Goal: Information Seeking & Learning: Learn about a topic

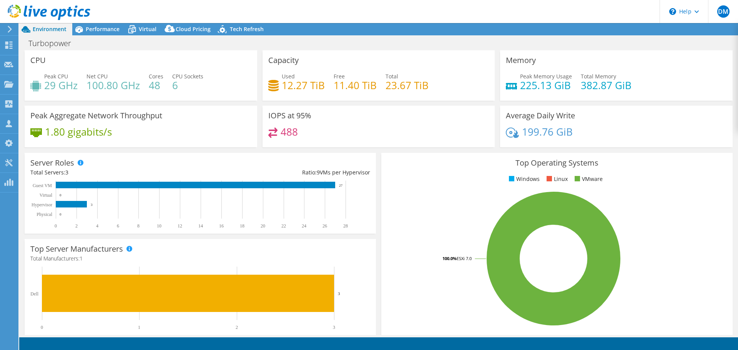
select select "USD"
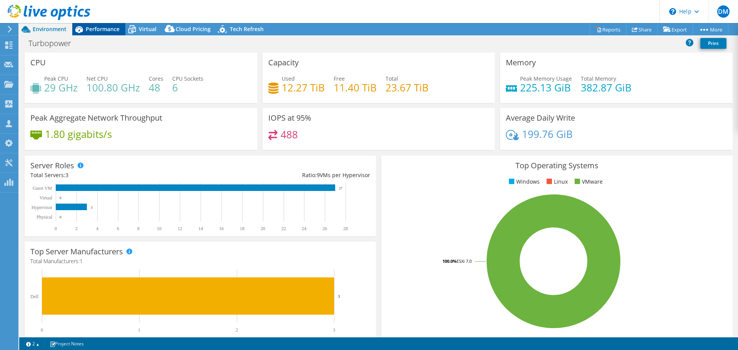
click at [99, 28] on span "Performance" at bounding box center [103, 28] width 34 height 7
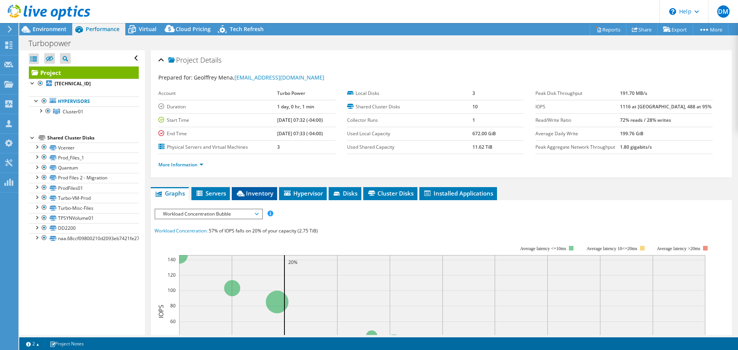
click at [269, 196] on span "Inventory" at bounding box center [254, 193] width 38 height 8
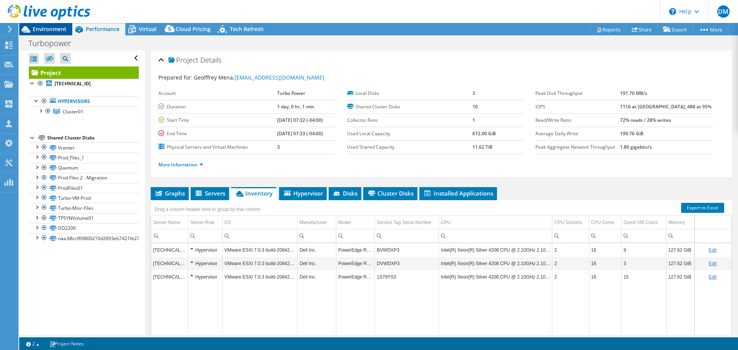
click at [44, 30] on span "Environment" at bounding box center [50, 28] width 34 height 7
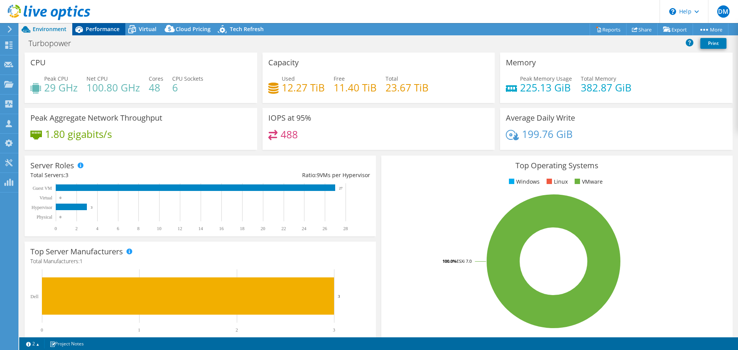
click at [102, 24] on div "Performance" at bounding box center [98, 29] width 53 height 12
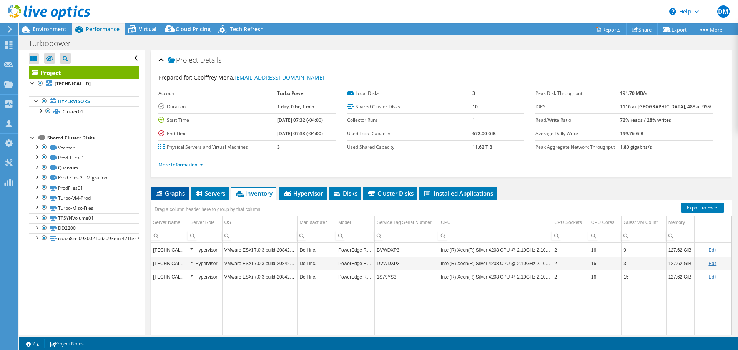
click at [182, 195] on span "Graphs" at bounding box center [169, 193] width 30 height 8
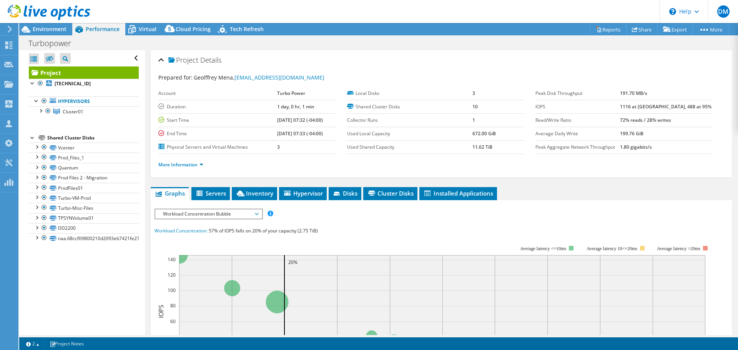
click at [257, 212] on span "Workload Concentration Bubble" at bounding box center [208, 213] width 99 height 9
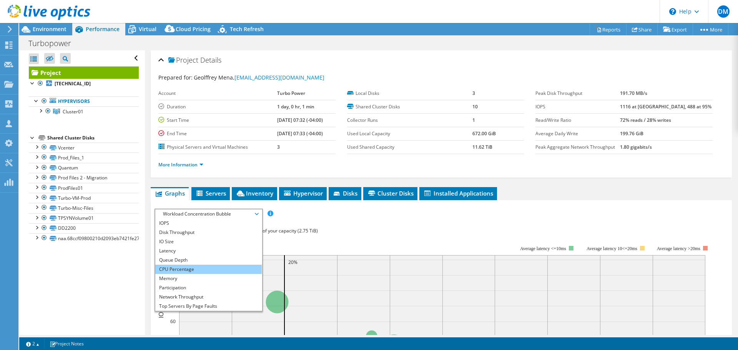
click at [198, 267] on li "CPU Percentage" at bounding box center [208, 269] width 106 height 9
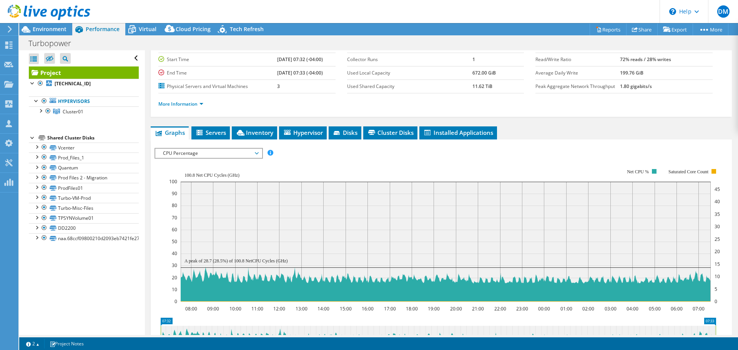
scroll to position [84, 0]
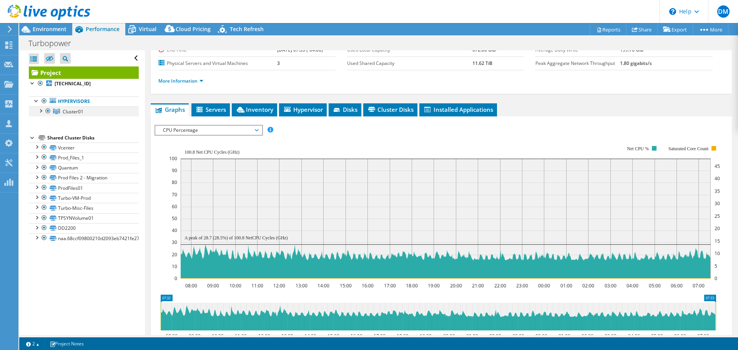
click at [42, 111] on div at bounding box center [40, 110] width 8 height 8
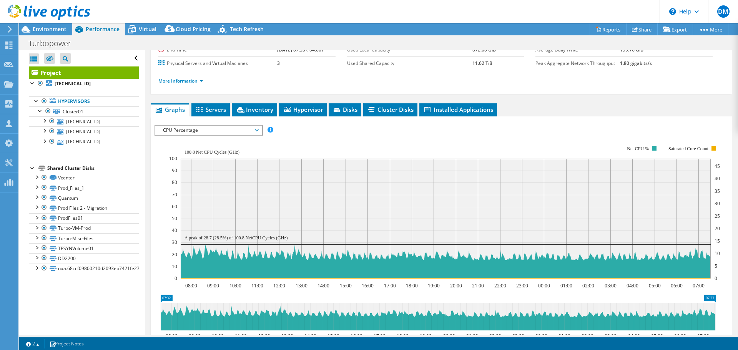
scroll to position [0, 0]
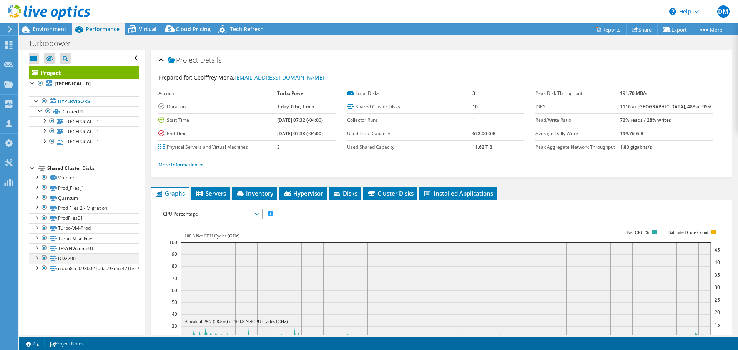
click at [36, 258] on div at bounding box center [37, 257] width 8 height 8
click at [255, 215] on span "CPU Percentage" at bounding box center [208, 213] width 99 height 9
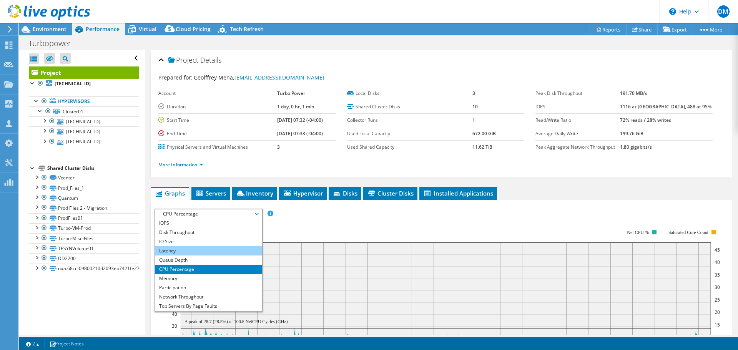
click at [192, 248] on li "Latency" at bounding box center [208, 250] width 106 height 9
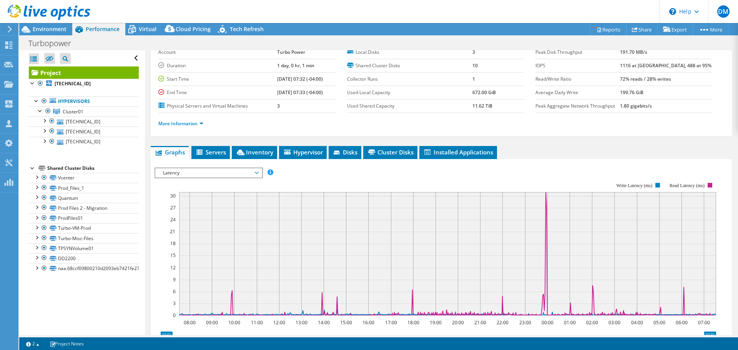
scroll to position [61, 0]
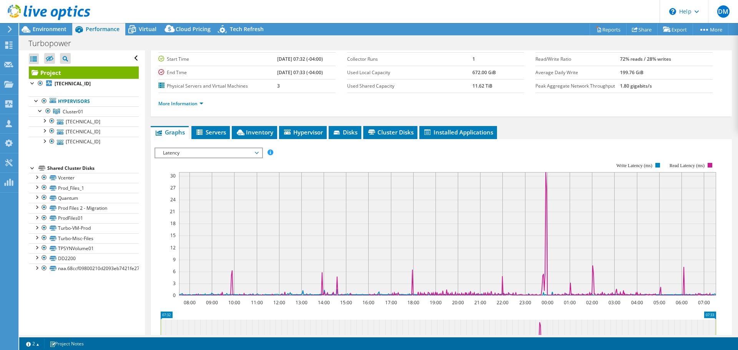
click at [254, 153] on span "Latency" at bounding box center [208, 152] width 99 height 9
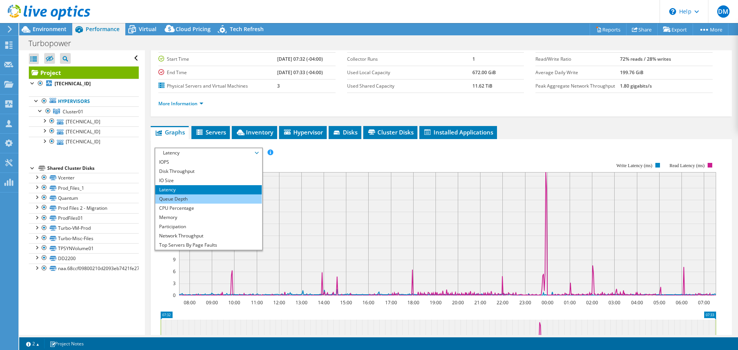
click at [231, 198] on li "Queue Depth" at bounding box center [208, 198] width 106 height 9
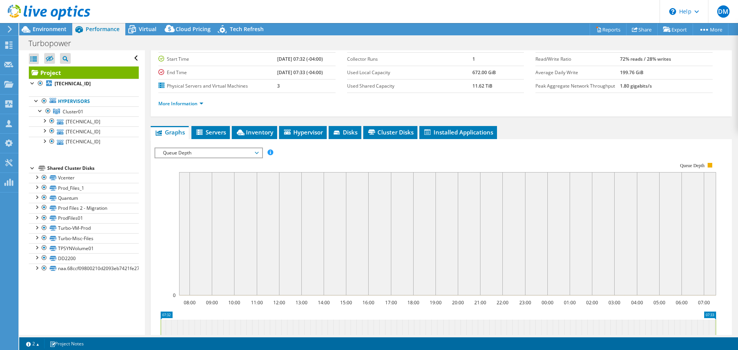
click at [260, 154] on span "Queue Depth" at bounding box center [208, 152] width 106 height 9
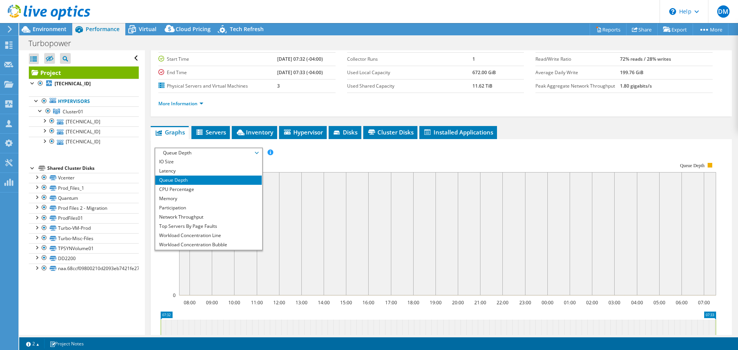
scroll to position [28, 0]
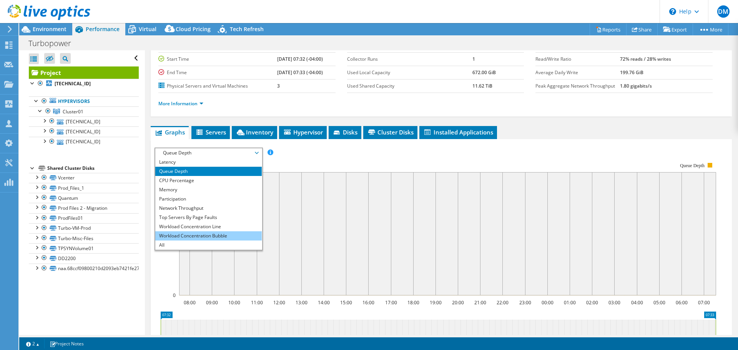
click at [194, 237] on li "Workload Concentration Bubble" at bounding box center [208, 235] width 106 height 9
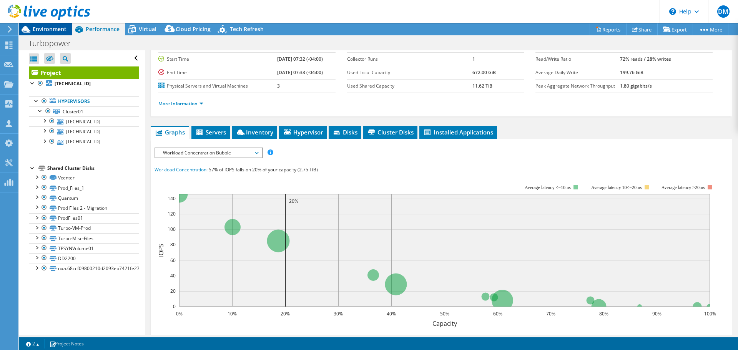
click at [36, 27] on span "Environment" at bounding box center [50, 28] width 34 height 7
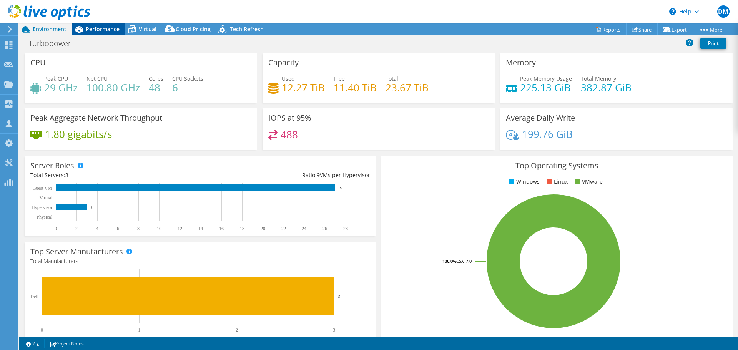
click at [111, 27] on span "Performance" at bounding box center [103, 28] width 34 height 7
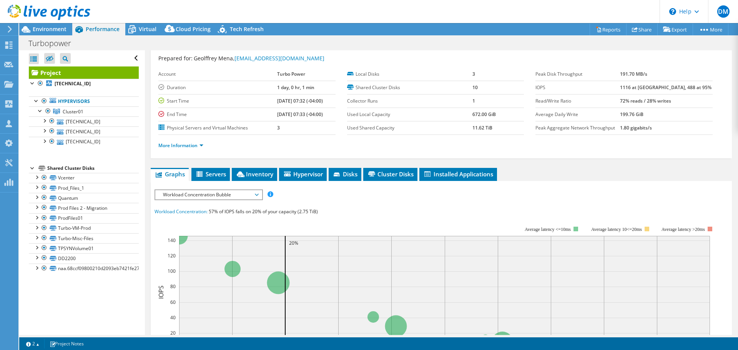
scroll to position [0, 0]
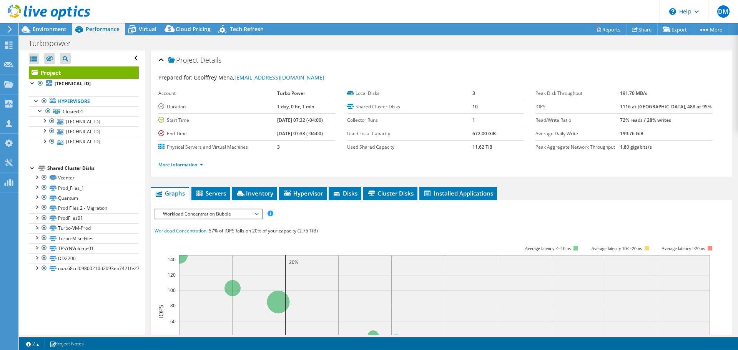
click at [256, 212] on span "Workload Concentration Bubble" at bounding box center [208, 213] width 99 height 9
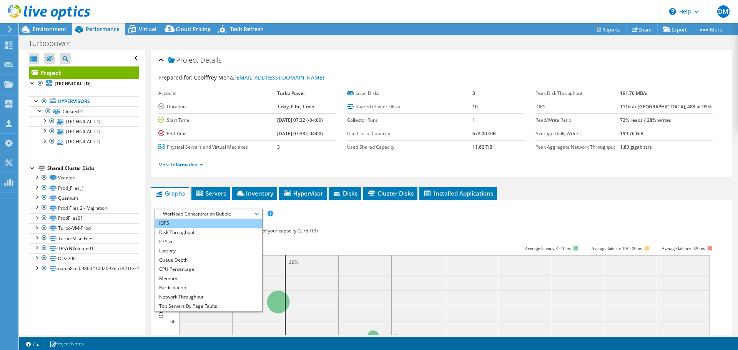
click at [161, 219] on li "IOPS" at bounding box center [208, 223] width 106 height 9
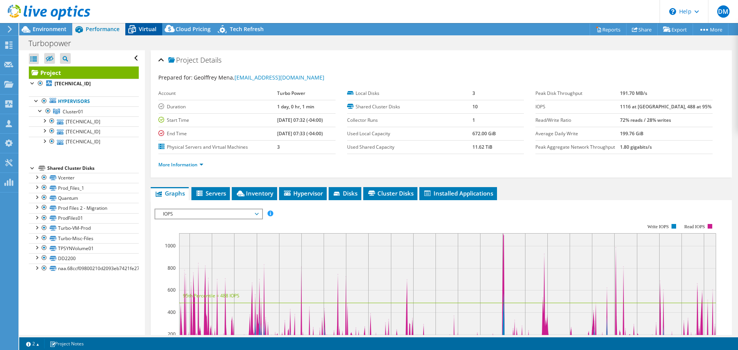
click at [145, 31] on span "Virtual" at bounding box center [148, 28] width 18 height 7
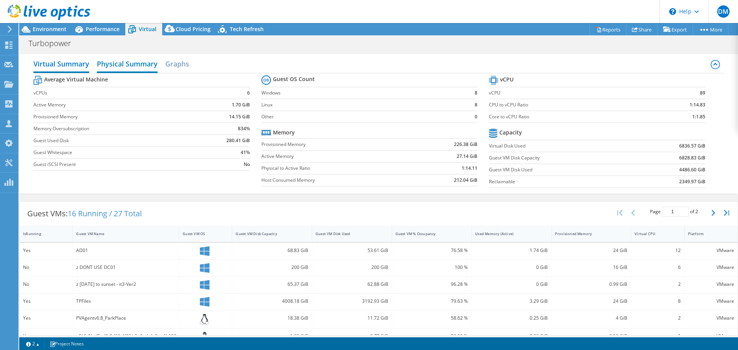
click at [119, 64] on h2 "Physical Summary" at bounding box center [127, 64] width 61 height 17
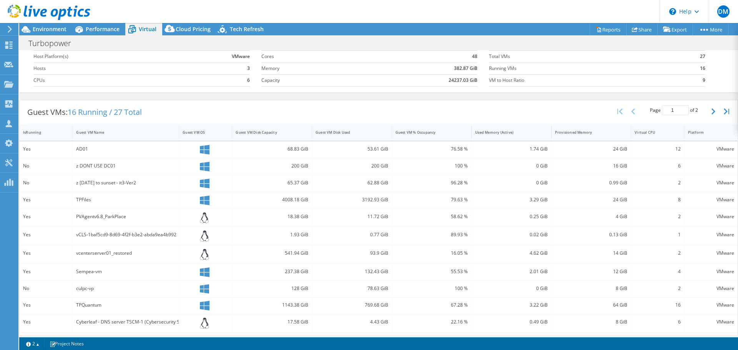
scroll to position [56, 0]
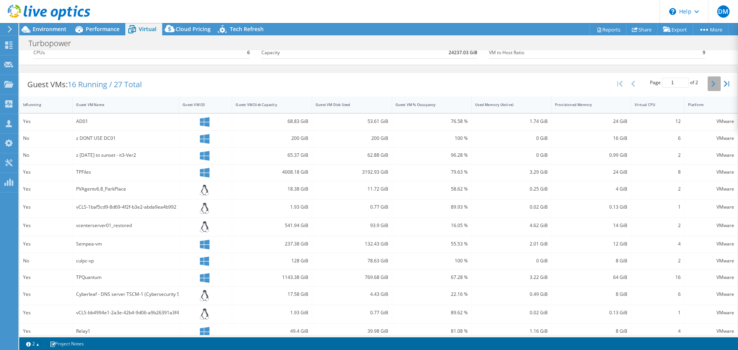
click at [711, 85] on icon "button" at bounding box center [713, 84] width 4 height 6
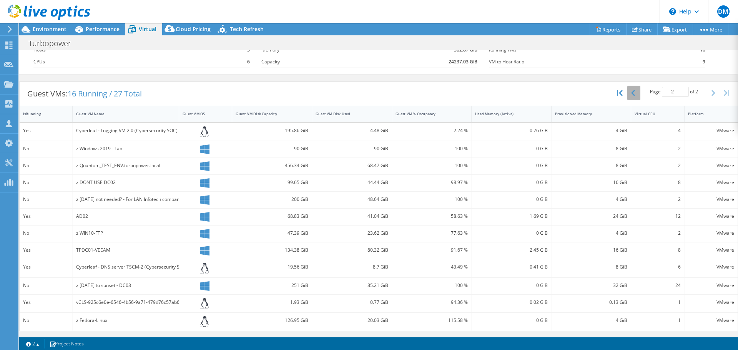
click at [631, 94] on icon "button" at bounding box center [633, 93] width 4 height 6
type input "1"
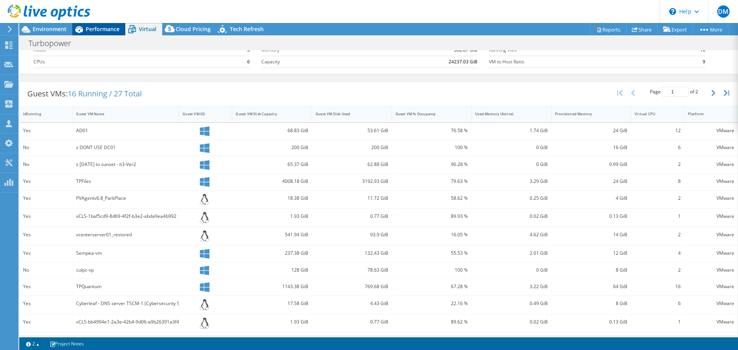
click at [96, 31] on span "Performance" at bounding box center [103, 28] width 34 height 7
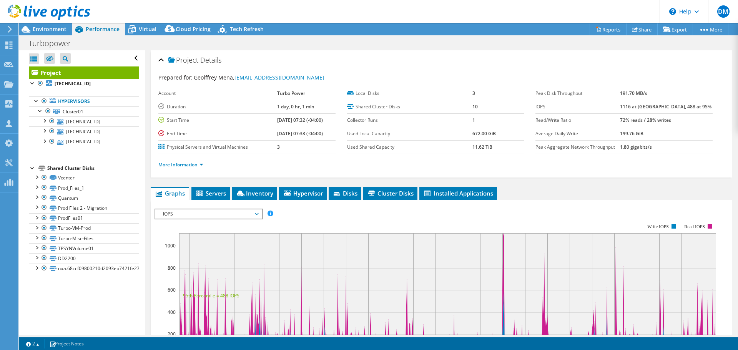
scroll to position [0, 0]
click at [45, 139] on div at bounding box center [44, 141] width 8 height 8
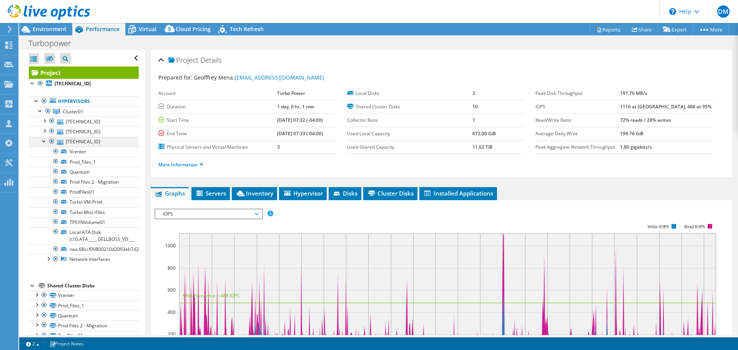
click at [45, 139] on div at bounding box center [44, 141] width 8 height 8
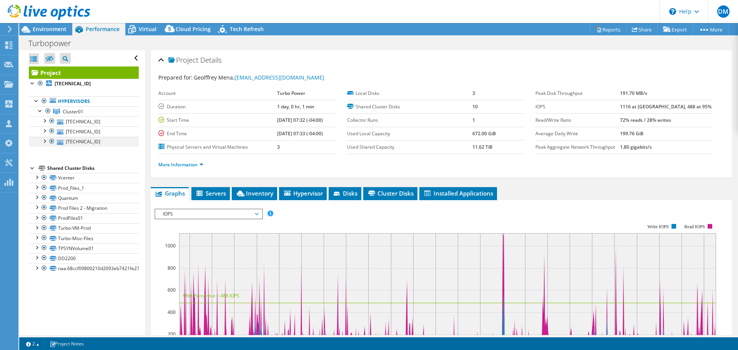
click at [51, 142] on div at bounding box center [52, 141] width 8 height 9
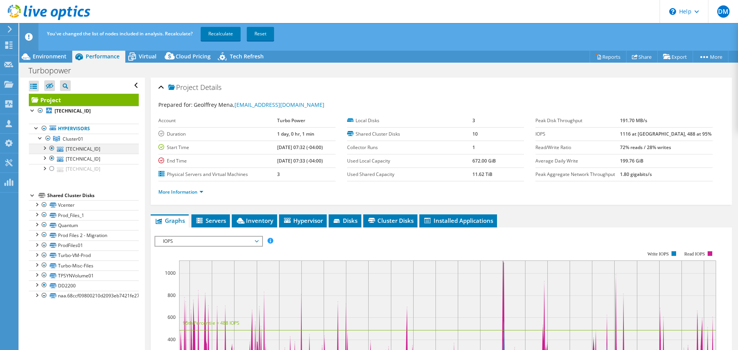
click at [52, 148] on div at bounding box center [52, 148] width 8 height 9
click at [226, 36] on link "Recalculate" at bounding box center [221, 34] width 40 height 14
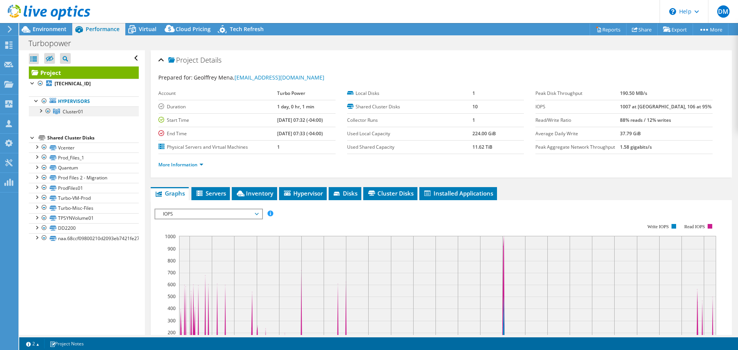
click at [39, 111] on div at bounding box center [40, 110] width 8 height 8
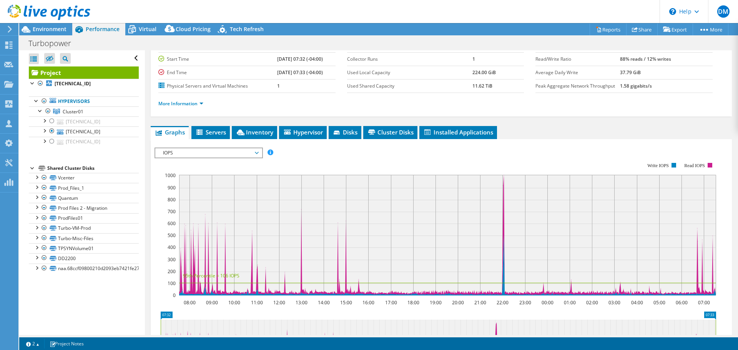
scroll to position [33, 0]
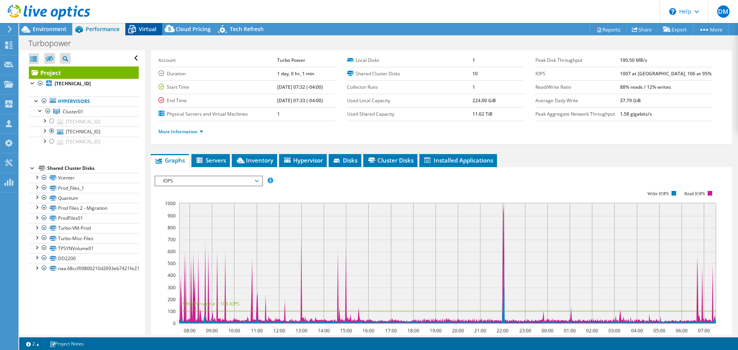
click at [146, 26] on span "Virtual" at bounding box center [148, 28] width 18 height 7
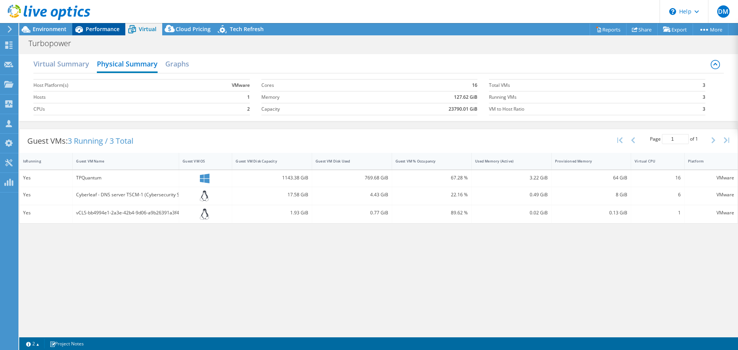
click at [106, 29] on span "Performance" at bounding box center [103, 28] width 34 height 7
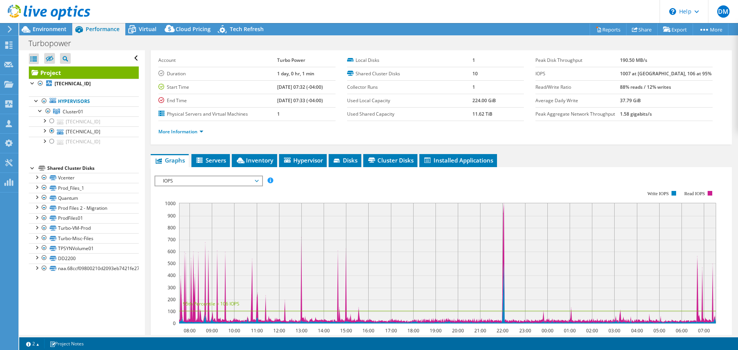
click at [259, 179] on span "IOPS" at bounding box center [208, 180] width 106 height 9
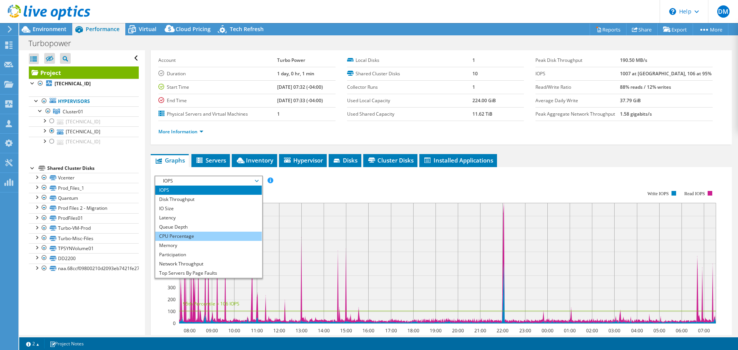
click at [221, 237] on li "CPU Percentage" at bounding box center [208, 236] width 106 height 9
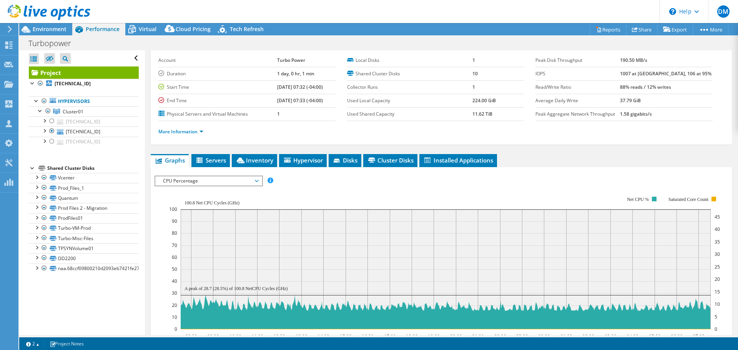
click at [255, 181] on span "CPU Percentage" at bounding box center [208, 180] width 99 height 9
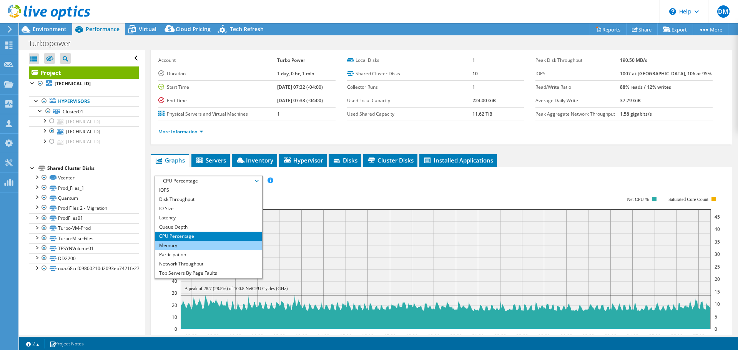
click at [192, 245] on li "Memory" at bounding box center [208, 245] width 106 height 9
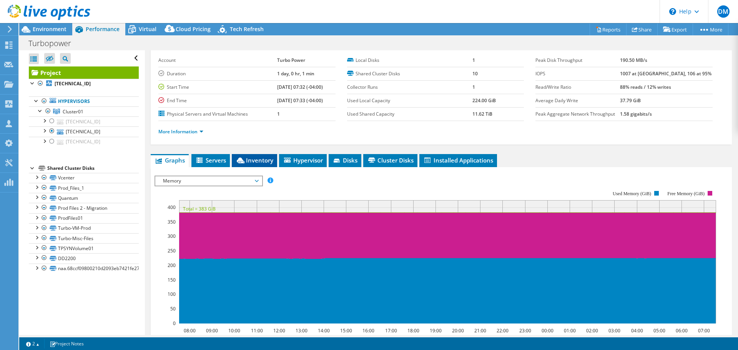
click at [253, 161] on span "Inventory" at bounding box center [254, 160] width 38 height 8
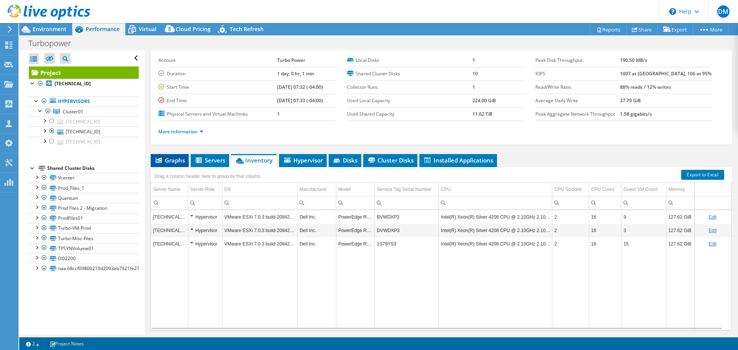
click at [170, 158] on span "Graphs" at bounding box center [169, 160] width 30 height 8
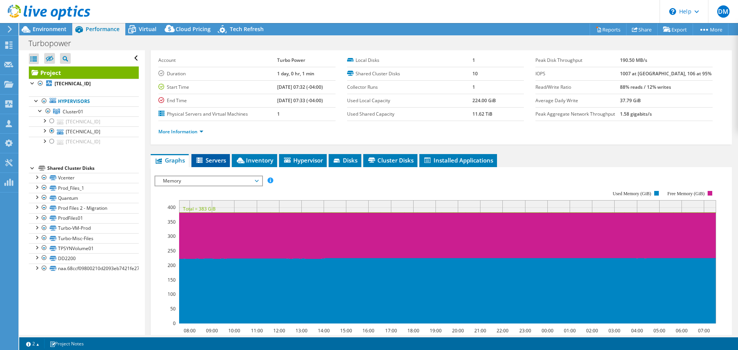
click at [211, 160] on span "Servers" at bounding box center [210, 160] width 31 height 8
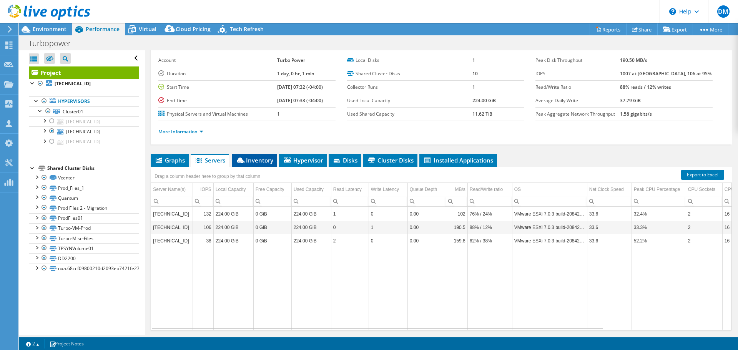
click at [249, 160] on span "Inventory" at bounding box center [254, 160] width 38 height 8
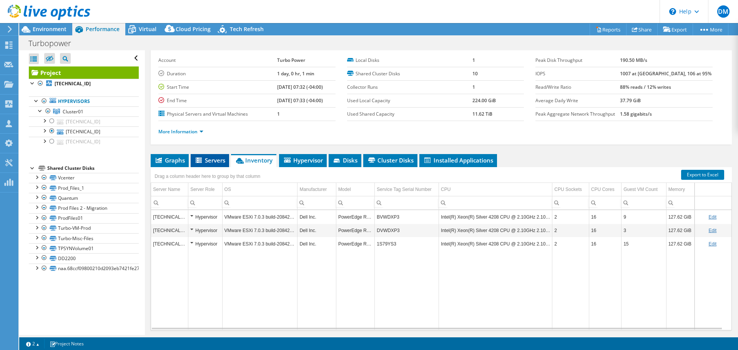
click at [208, 161] on span "Servers" at bounding box center [209, 160] width 31 height 8
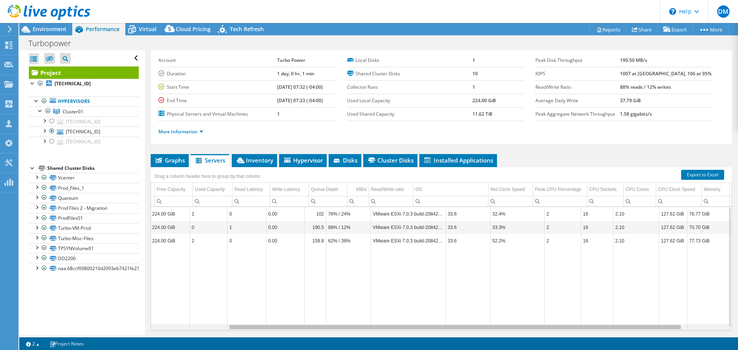
scroll to position [0, 141]
drag, startPoint x: 590, startPoint y: 327, endPoint x: 705, endPoint y: 319, distance: 115.1
click at [705, 319] on body "DM Partner Team Member [PERSON_NAME] [PERSON_NAME][EMAIL_ADDRESS][PERSON_NAME][…" at bounding box center [369, 175] width 738 height 350
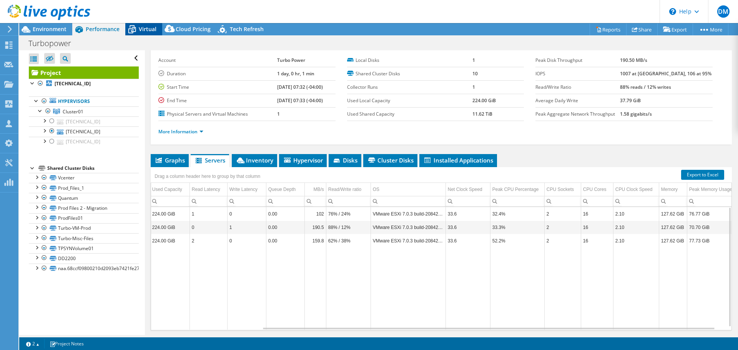
click at [140, 25] on div "Virtual" at bounding box center [143, 29] width 37 height 12
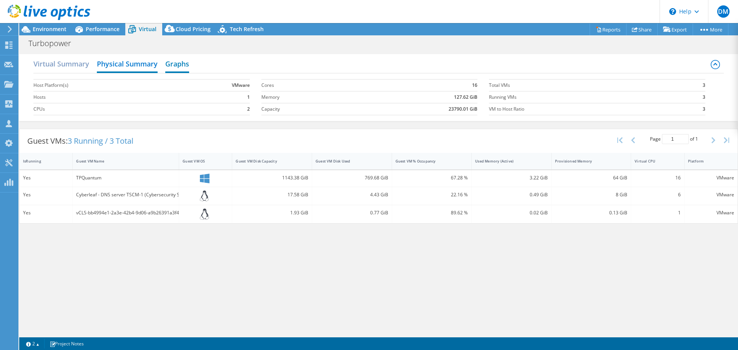
click at [184, 63] on h2 "Graphs" at bounding box center [177, 64] width 24 height 17
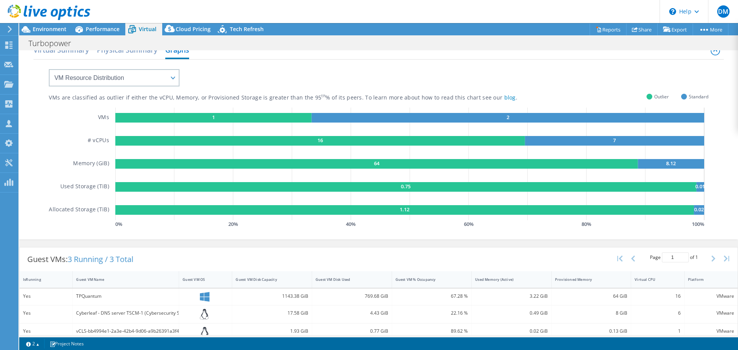
scroll to position [25, 0]
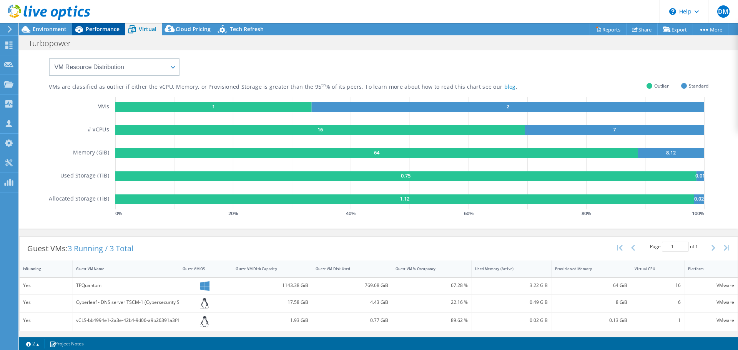
click at [99, 29] on span "Performance" at bounding box center [103, 28] width 34 height 7
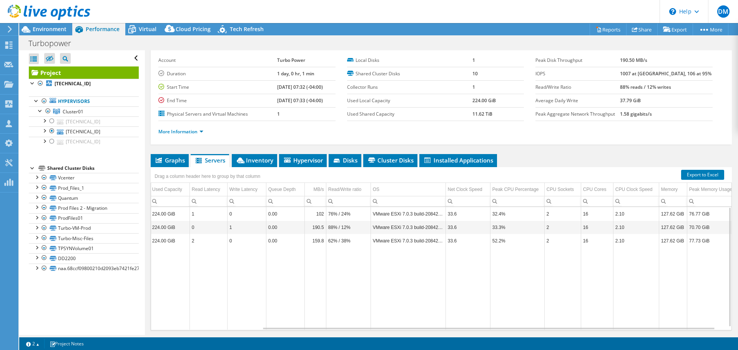
scroll to position [0, 0]
click at [310, 156] on li "Hypervisor" at bounding box center [303, 160] width 48 height 13
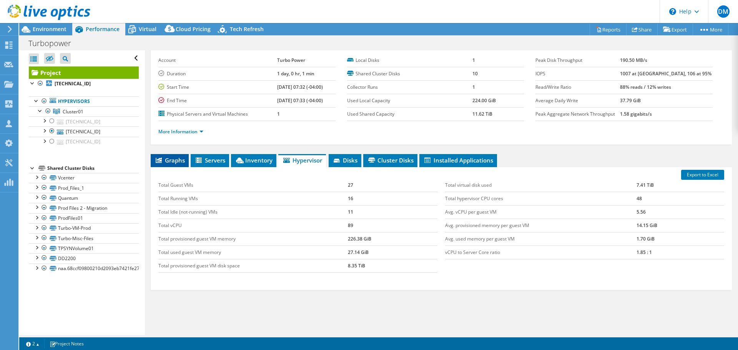
click at [178, 158] on span "Graphs" at bounding box center [169, 160] width 30 height 8
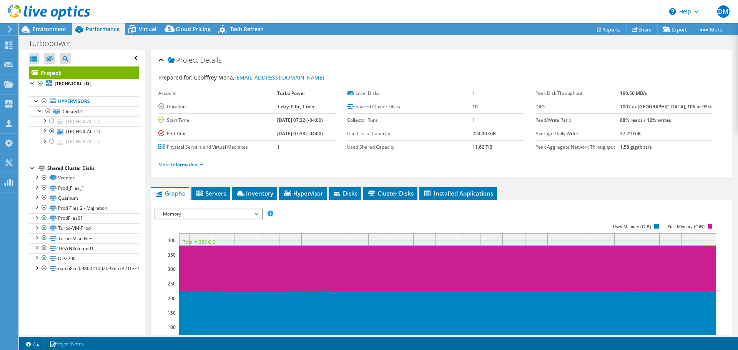
click at [257, 214] on span "Memory" at bounding box center [208, 213] width 99 height 9
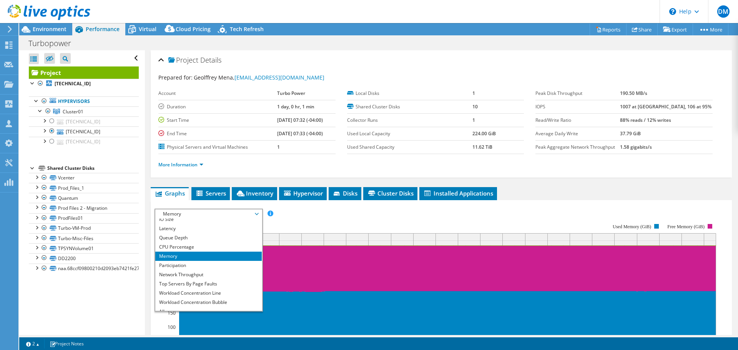
scroll to position [10, 0]
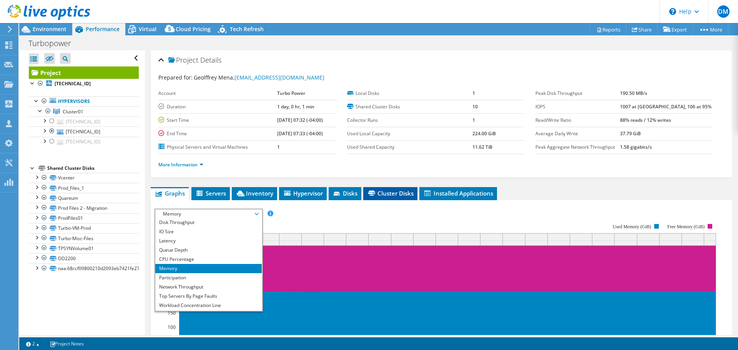
click at [379, 198] on li "Cluster Disks" at bounding box center [390, 193] width 54 height 13
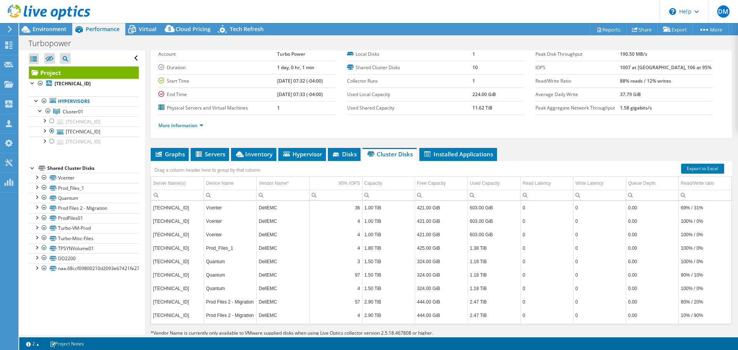
scroll to position [51, 0]
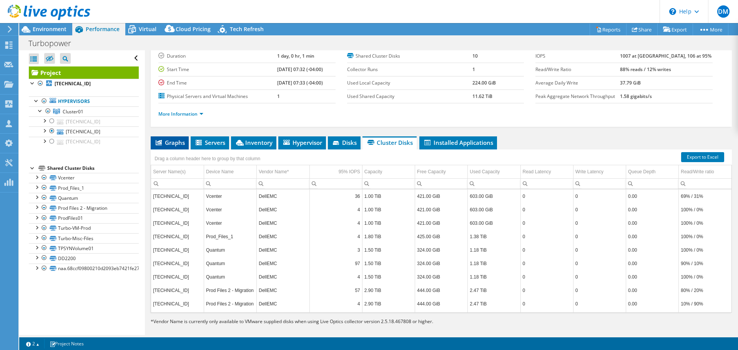
click at [170, 139] on span "Graphs" at bounding box center [169, 143] width 30 height 8
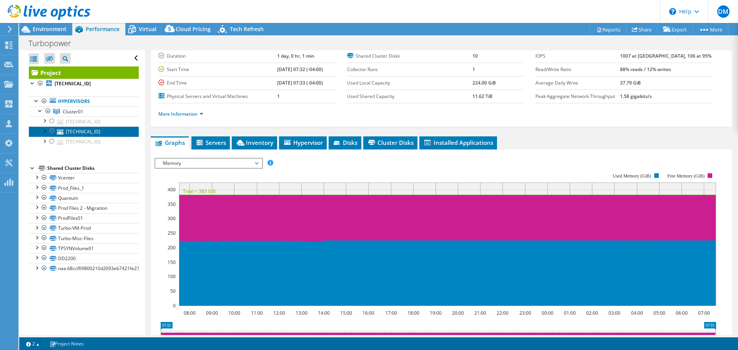
click at [82, 131] on link "[TECHNICAL_ID]" at bounding box center [84, 131] width 110 height 10
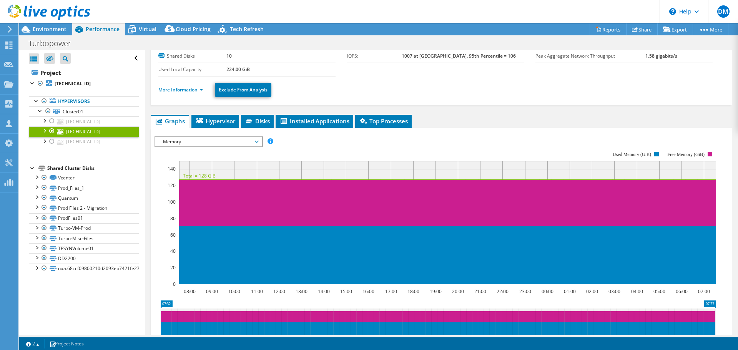
click at [255, 141] on span "Memory" at bounding box center [208, 141] width 99 height 9
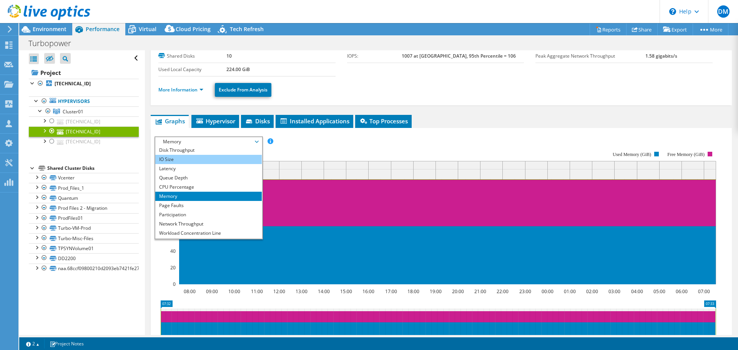
click at [227, 159] on li "IO Size" at bounding box center [208, 159] width 106 height 9
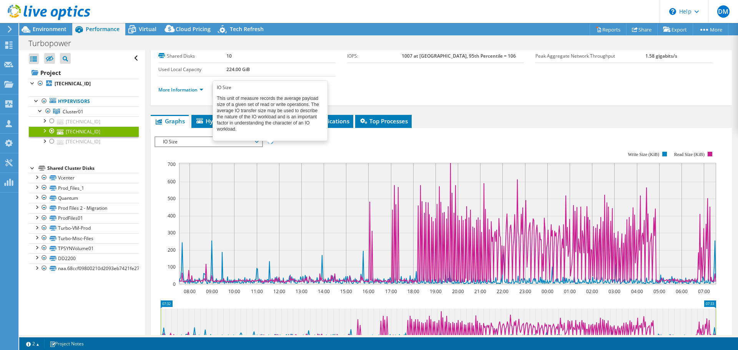
click at [269, 140] on span at bounding box center [269, 140] width 5 height 5
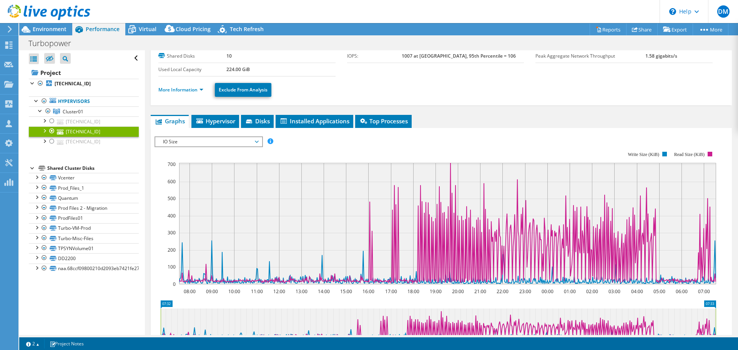
click at [257, 142] on span "IO Size" at bounding box center [208, 141] width 99 height 9
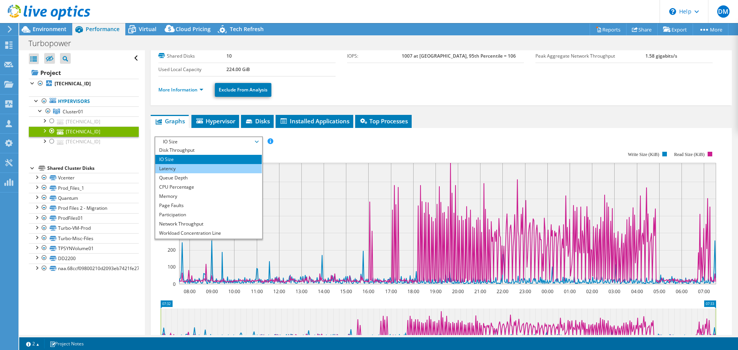
click at [216, 165] on li "Latency" at bounding box center [208, 168] width 106 height 9
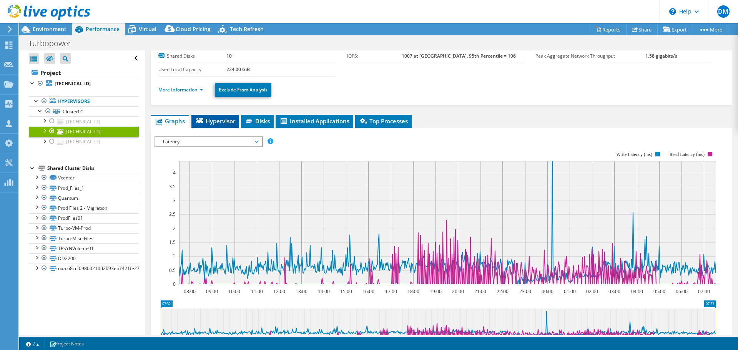
click at [222, 124] on span "Hypervisor" at bounding box center [215, 121] width 40 height 8
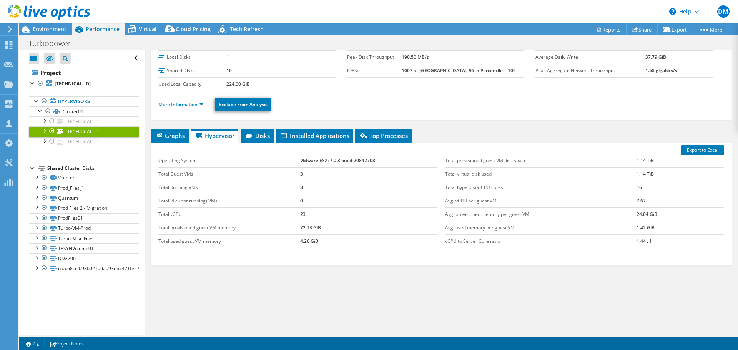
scroll to position [0, 0]
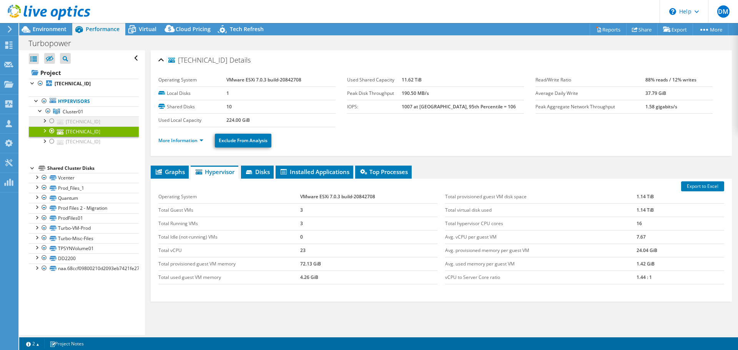
click at [53, 121] on div at bounding box center [52, 120] width 8 height 9
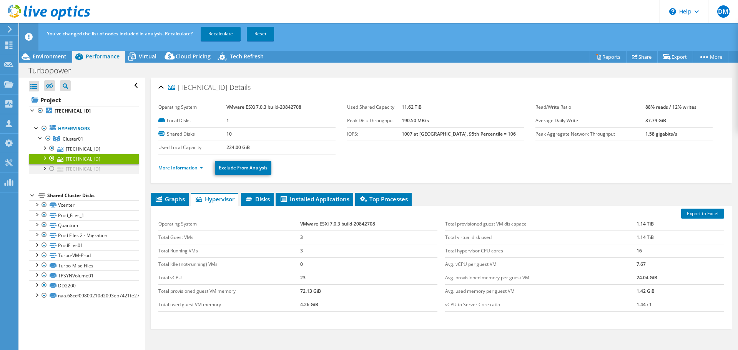
click at [52, 168] on div at bounding box center [52, 168] width 8 height 9
click at [214, 32] on link "Recalculate" at bounding box center [221, 34] width 40 height 14
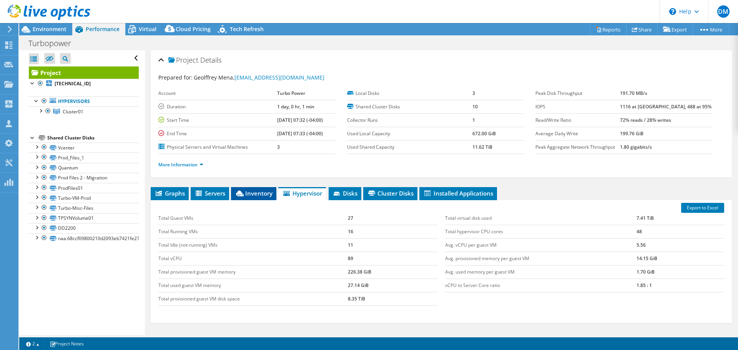
click at [243, 191] on icon at bounding box center [240, 194] width 8 height 6
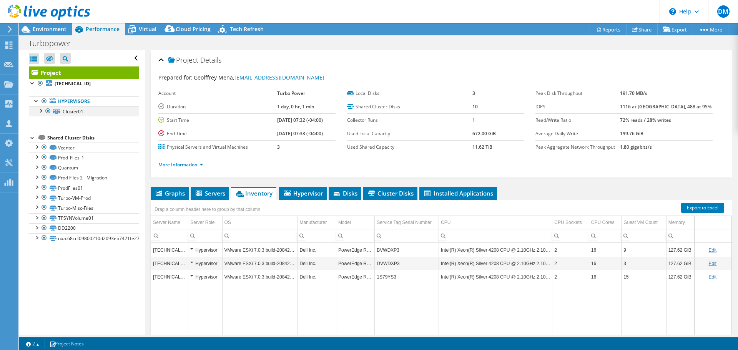
click at [39, 108] on div at bounding box center [40, 110] width 8 height 8
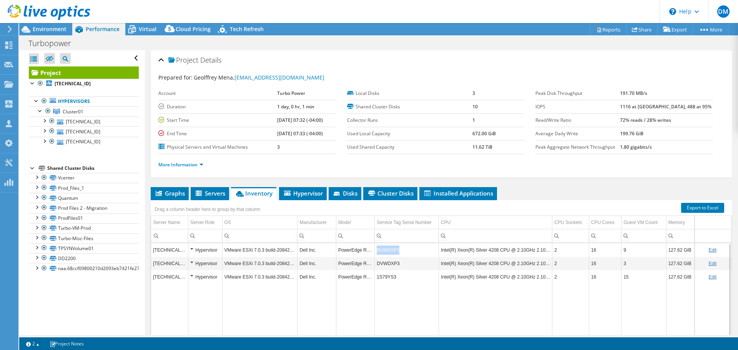
drag, startPoint x: 397, startPoint y: 251, endPoint x: 376, endPoint y: 252, distance: 20.8
click at [376, 252] on td "BVWDXP3" at bounding box center [407, 249] width 64 height 13
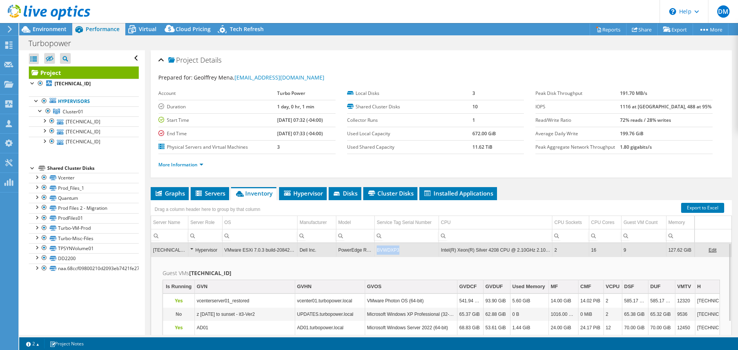
drag, startPoint x: 396, startPoint y: 249, endPoint x: 370, endPoint y: 250, distance: 26.1
click at [370, 250] on tr "[TECHNICAL_ID] Hypervisor VMware ESXi 7.0.3 build-20842708 Dell Inc. PowerEdge …" at bounding box center [441, 249] width 580 height 13
